Goal: Use online tool/utility: Utilize a website feature to perform a specific function

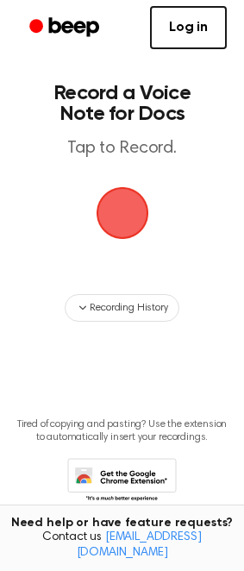
click at [108, 222] on span "button" at bounding box center [121, 213] width 59 height 59
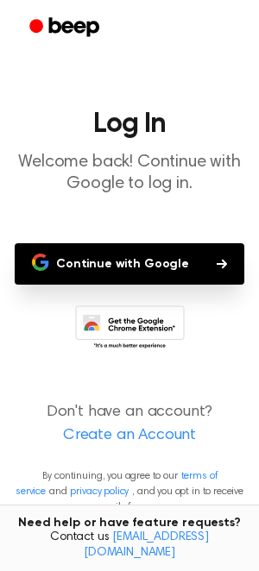
click at [103, 275] on button "Continue with Google" at bounding box center [129, 263] width 229 height 41
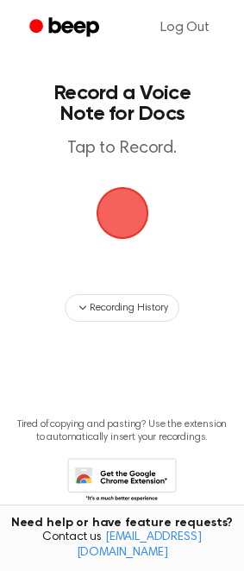
click at [134, 222] on span "button" at bounding box center [122, 213] width 83 height 83
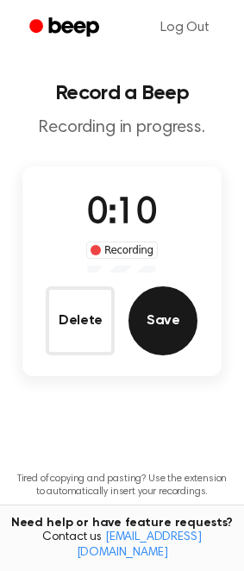
click at [169, 347] on button "Save" at bounding box center [162, 320] width 69 height 69
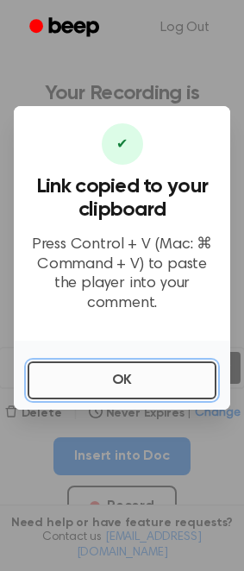
click at [146, 373] on button "OK" at bounding box center [122, 380] width 189 height 38
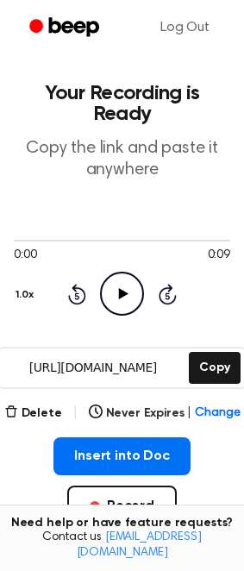
click at [110, 275] on icon "Play Audio" at bounding box center [122, 294] width 44 height 44
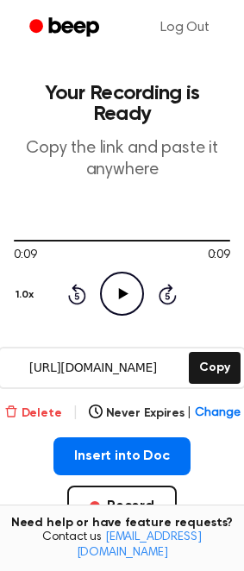
click at [34, 404] on button "Delete" at bounding box center [33, 413] width 58 height 18
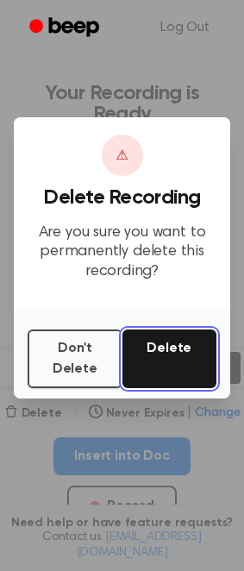
click at [150, 372] on button "Delete" at bounding box center [169, 358] width 95 height 59
